Goal: Task Accomplishment & Management: Complete application form

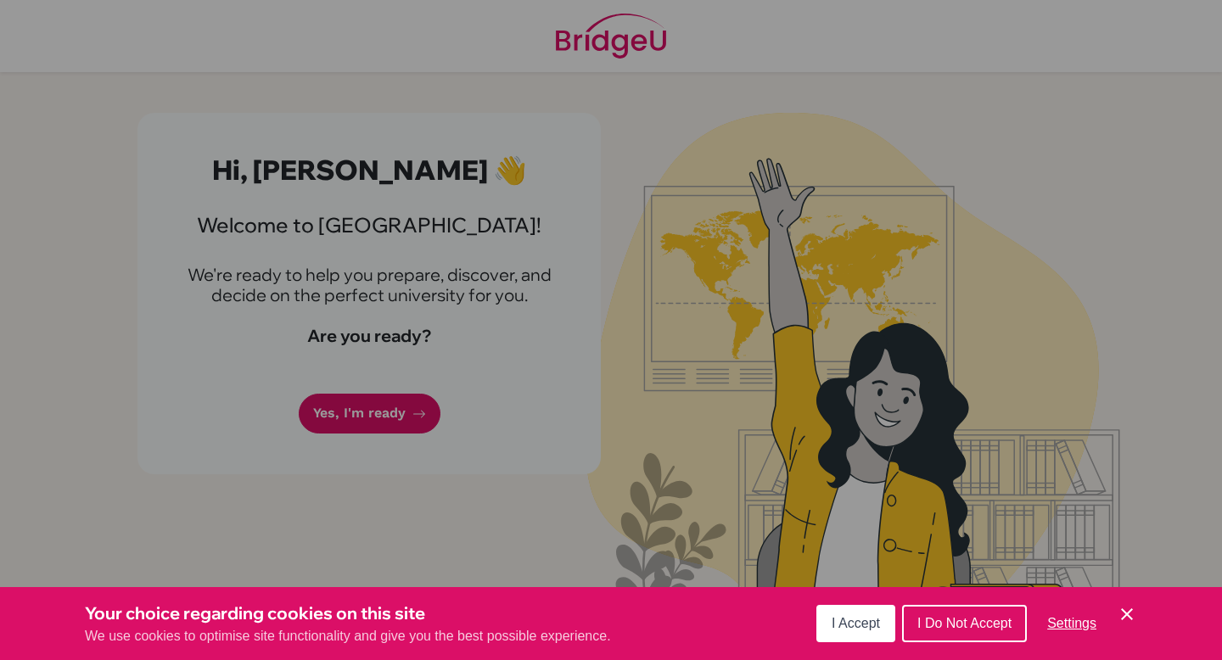
drag, startPoint x: 488, startPoint y: 447, endPoint x: 425, endPoint y: 414, distance: 71.0
click at [425, 414] on div "Cookie Preferences" at bounding box center [611, 330] width 1222 height 660
click at [867, 623] on span "I Accept" at bounding box center [855, 623] width 48 height 14
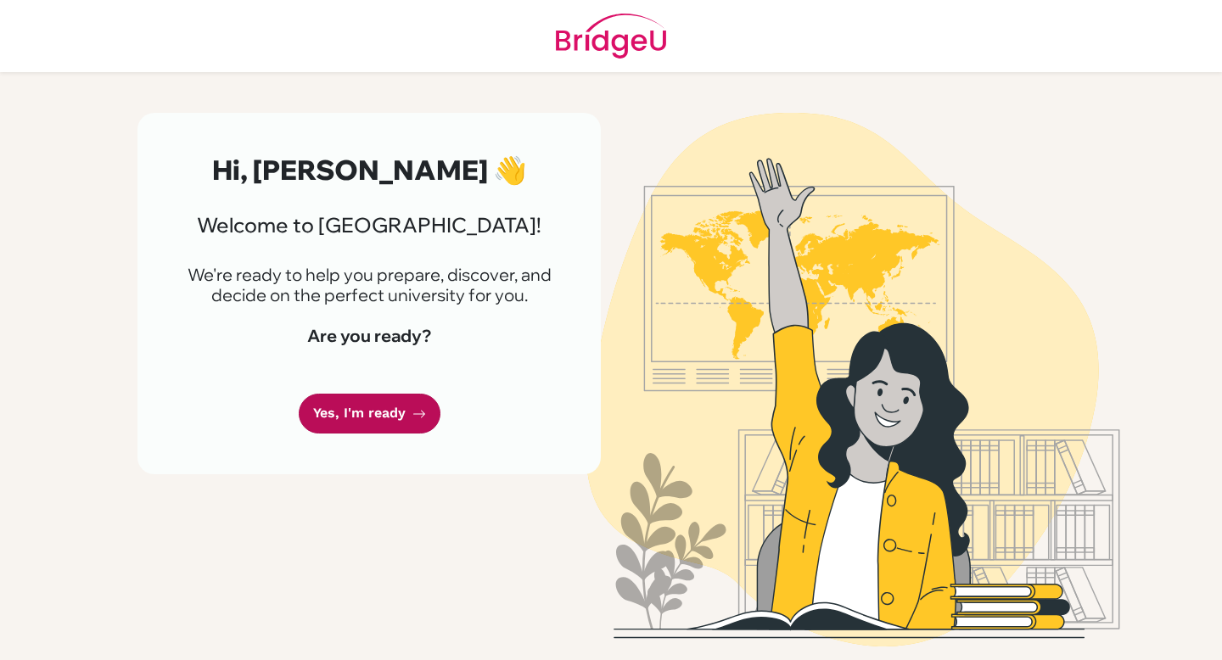
click at [376, 411] on link "Yes, I'm ready" at bounding box center [370, 414] width 142 height 40
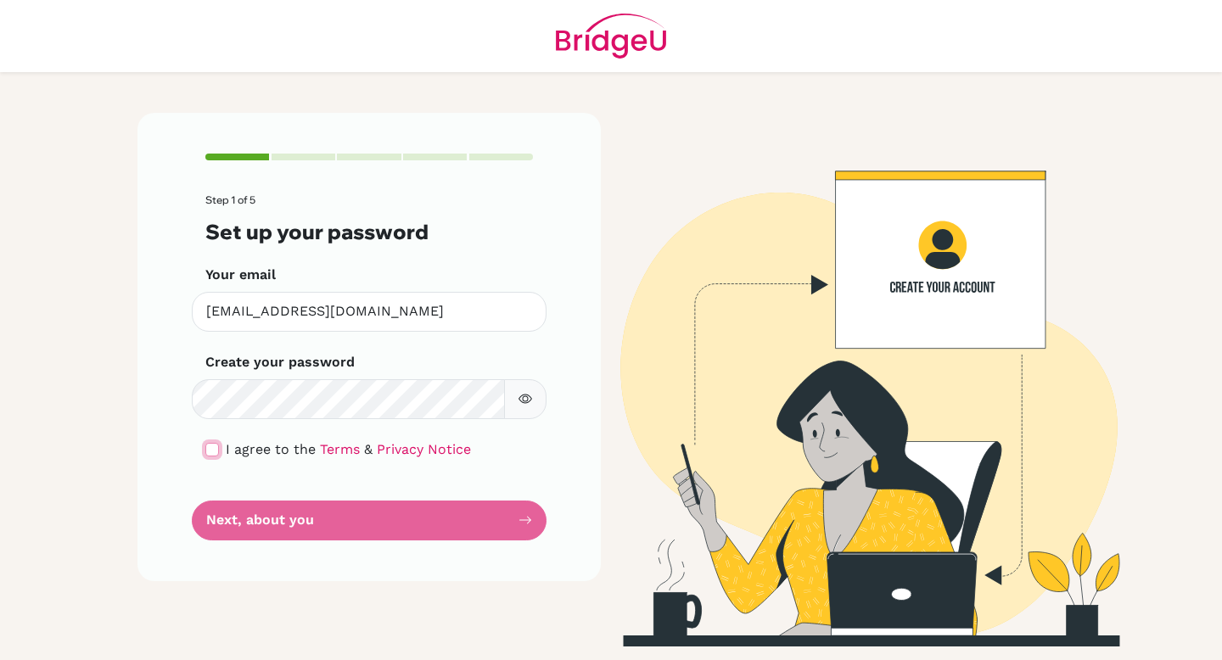
click at [217, 450] on input "checkbox" at bounding box center [212, 450] width 14 height 14
checkbox input "true"
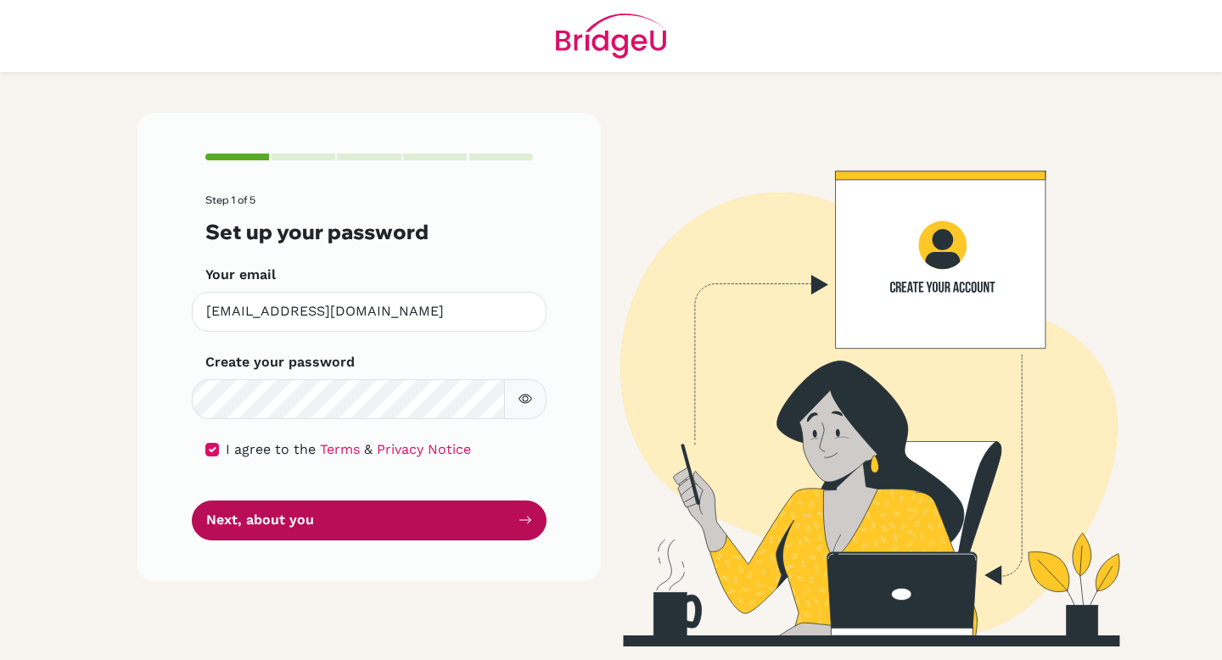
click at [399, 520] on button "Next, about you" at bounding box center [369, 521] width 355 height 40
